Goal: Information Seeking & Learning: Learn about a topic

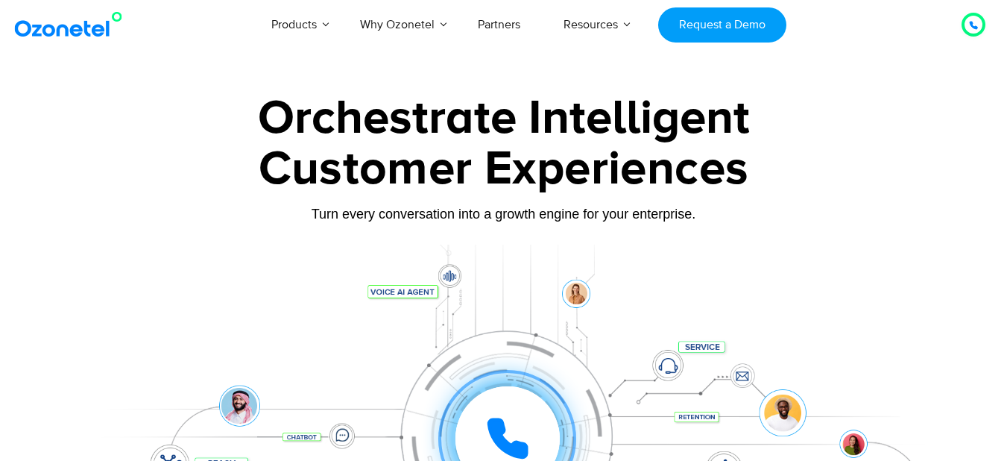
click at [327, 25] on link "Products" at bounding box center [294, 24] width 89 height 49
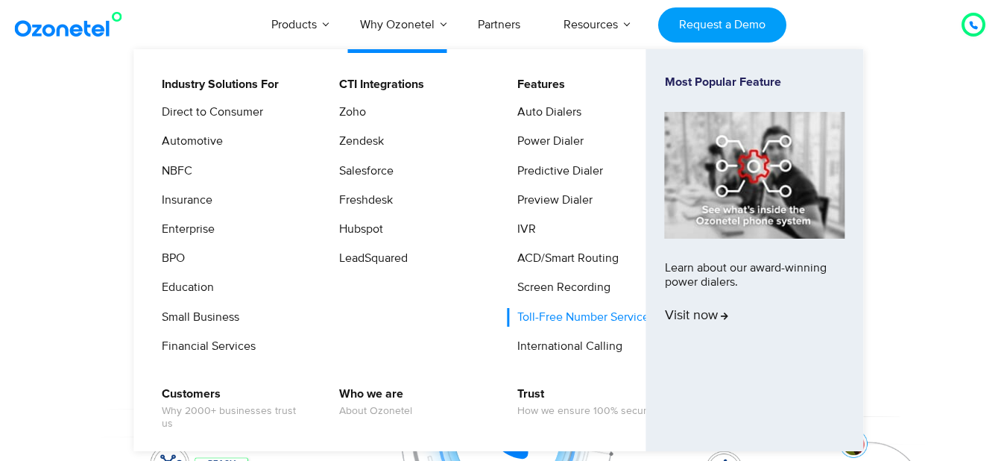
click at [564, 310] on link "Toll-Free Number Services" at bounding box center [582, 317] width 149 height 19
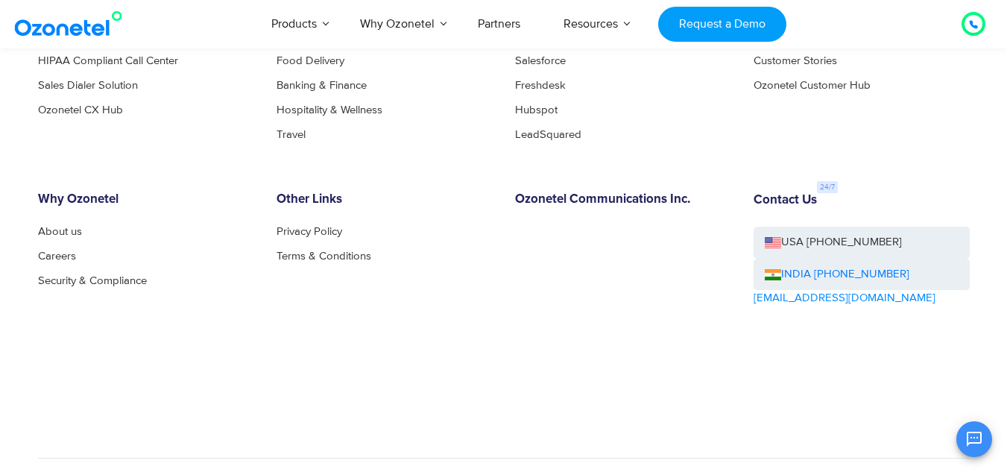
scroll to position [4697, 0]
